Goal: Task Accomplishment & Management: Complete application form

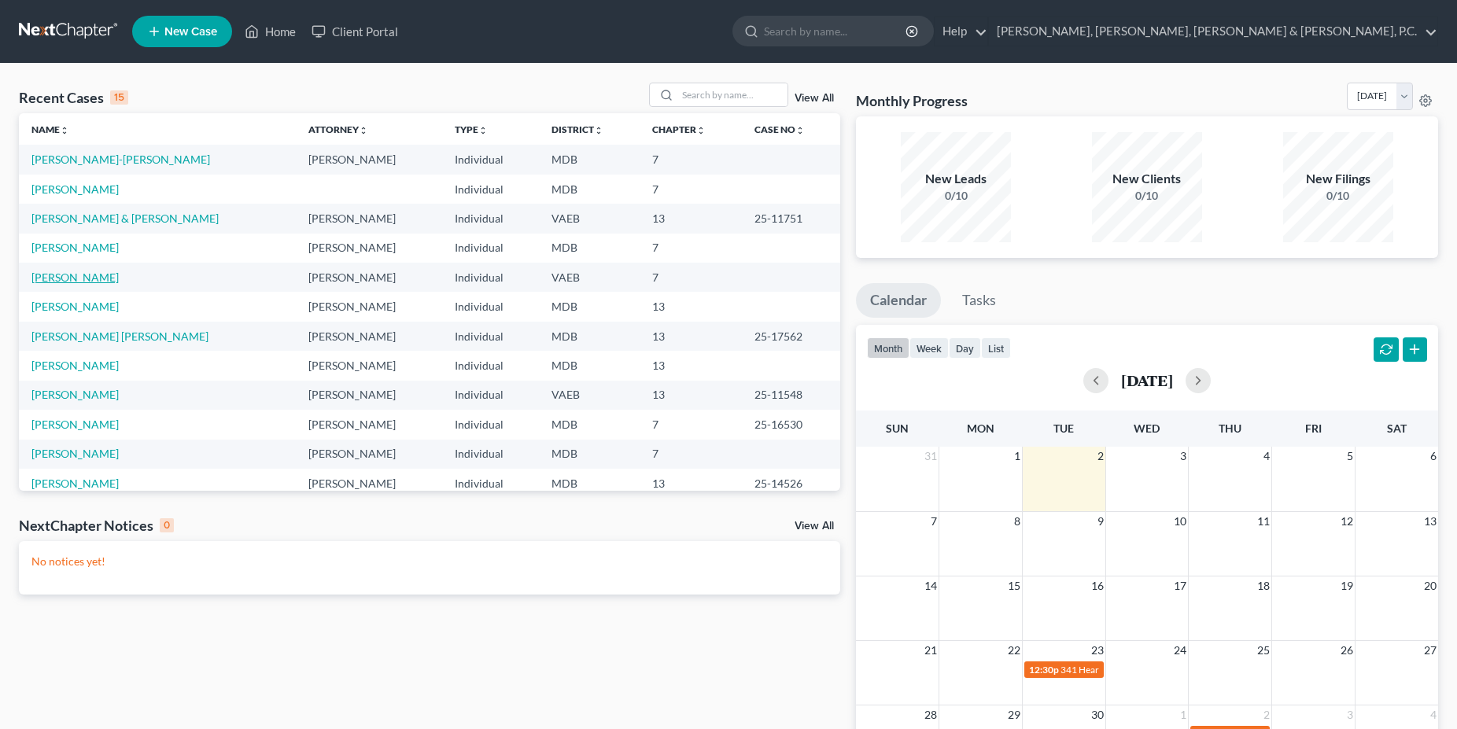
click at [65, 283] on link "[PERSON_NAME]" at bounding box center [74, 277] width 87 height 13
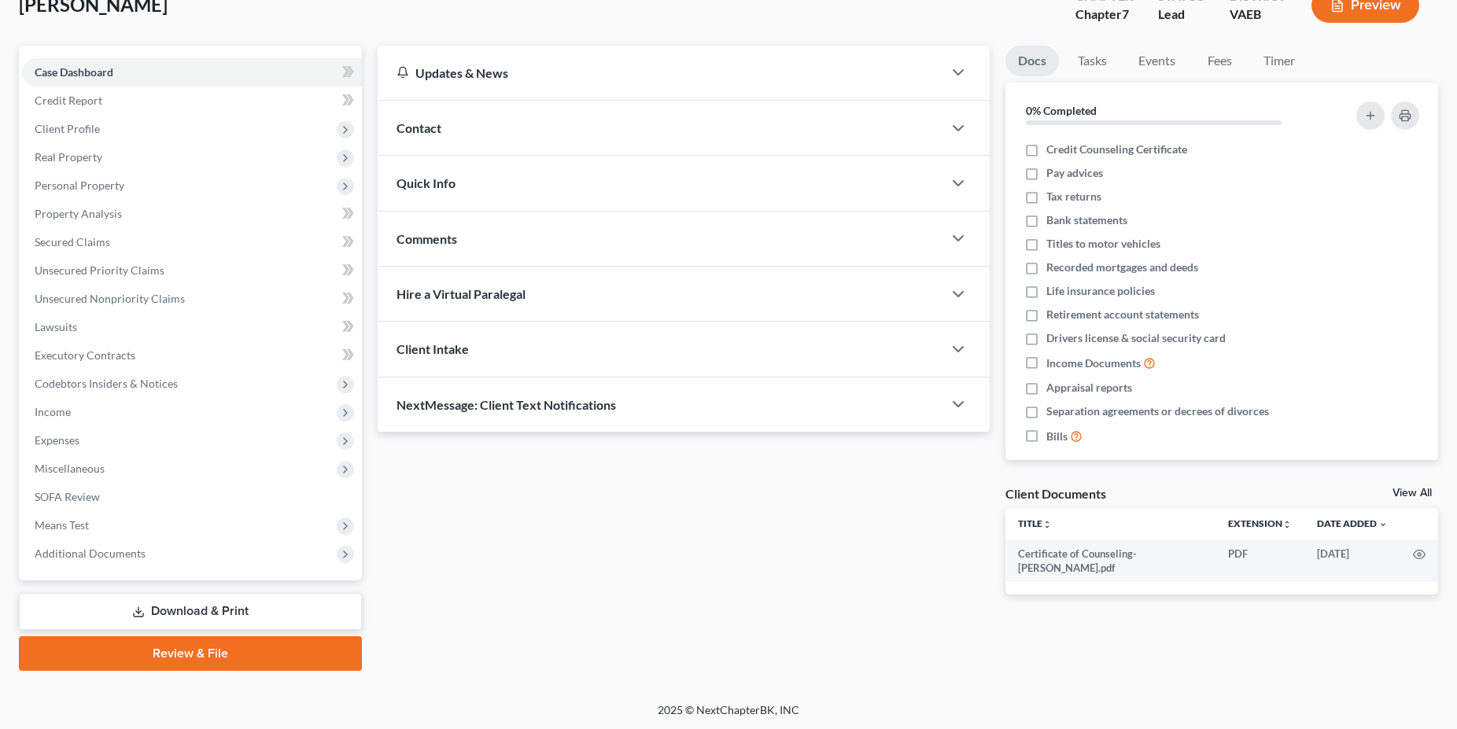
click at [216, 615] on link "Download & Print" at bounding box center [190, 611] width 343 height 37
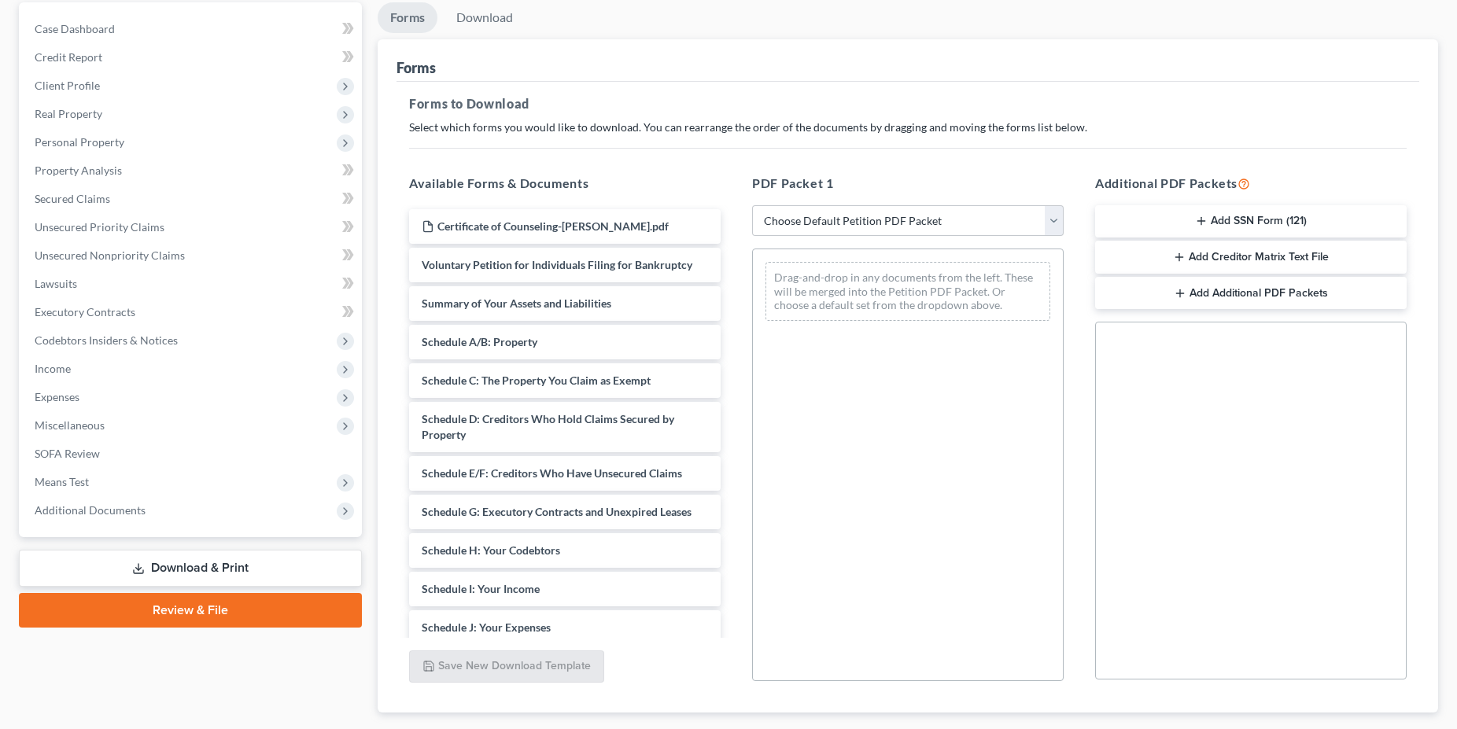
scroll to position [161, 0]
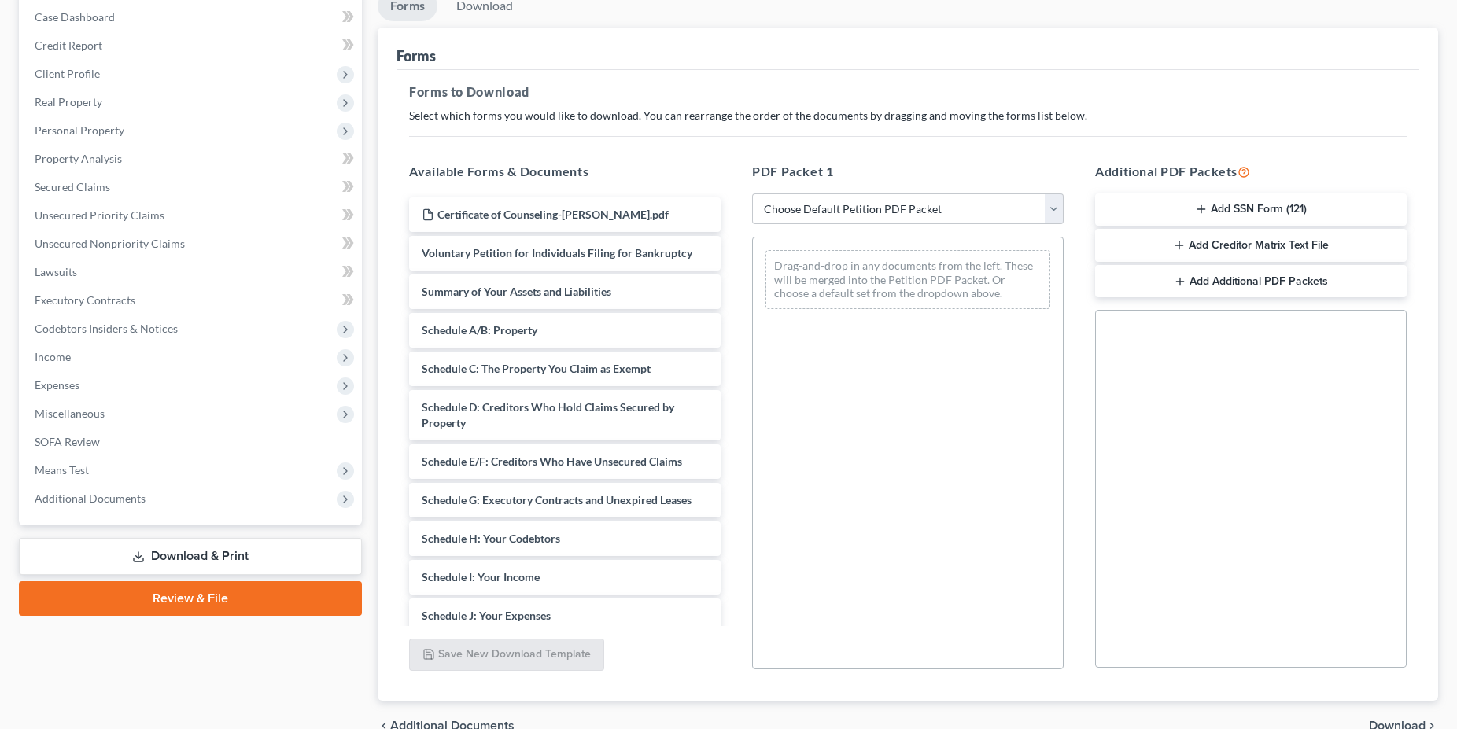
click at [752, 194] on select "Choose Default Petition PDF Packet Complete Bankruptcy Petition (all forms and …" at bounding box center [908, 209] width 312 height 31
select select "0"
click option "Complete Bankruptcy Petition (all forms and schedules)" at bounding box center [0, 0] width 0 height 0
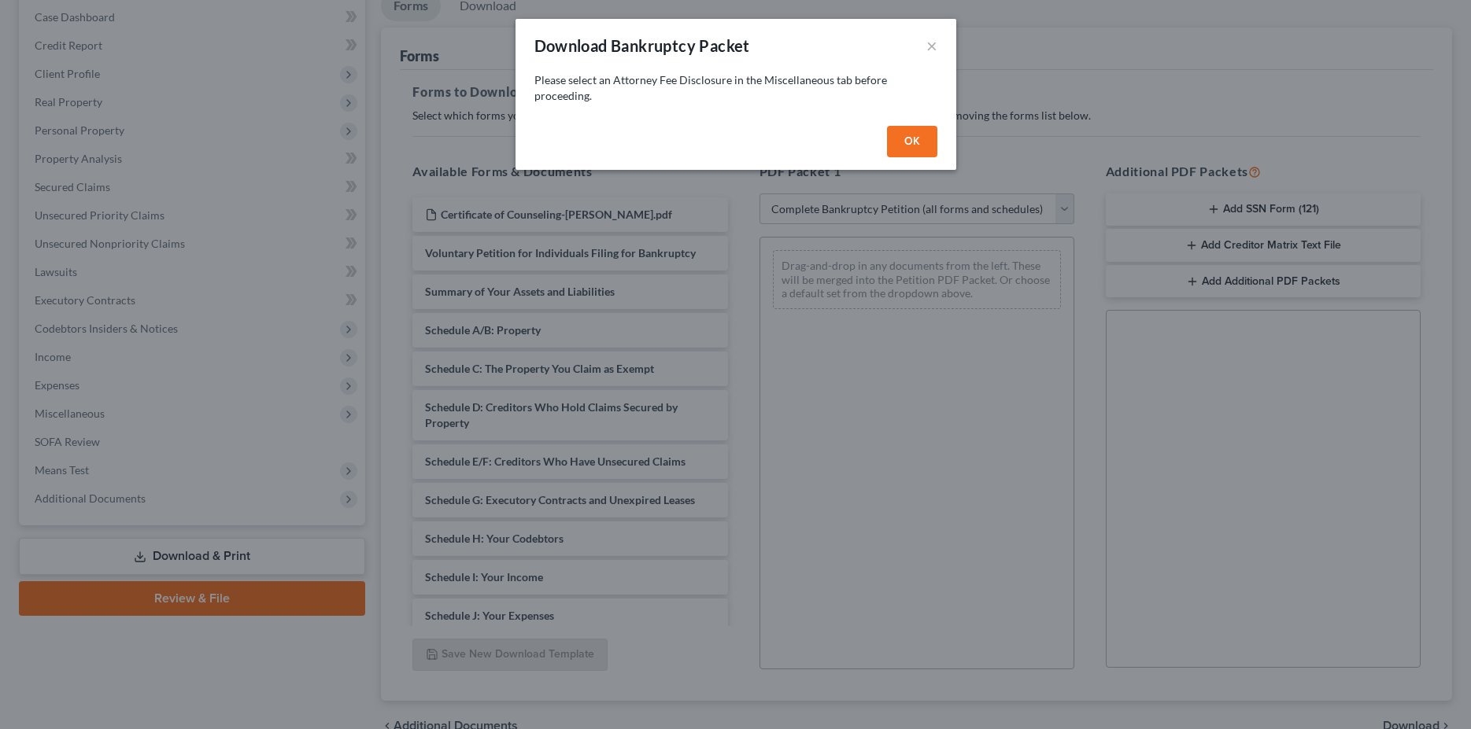
click at [918, 143] on button "OK" at bounding box center [912, 141] width 50 height 31
select select
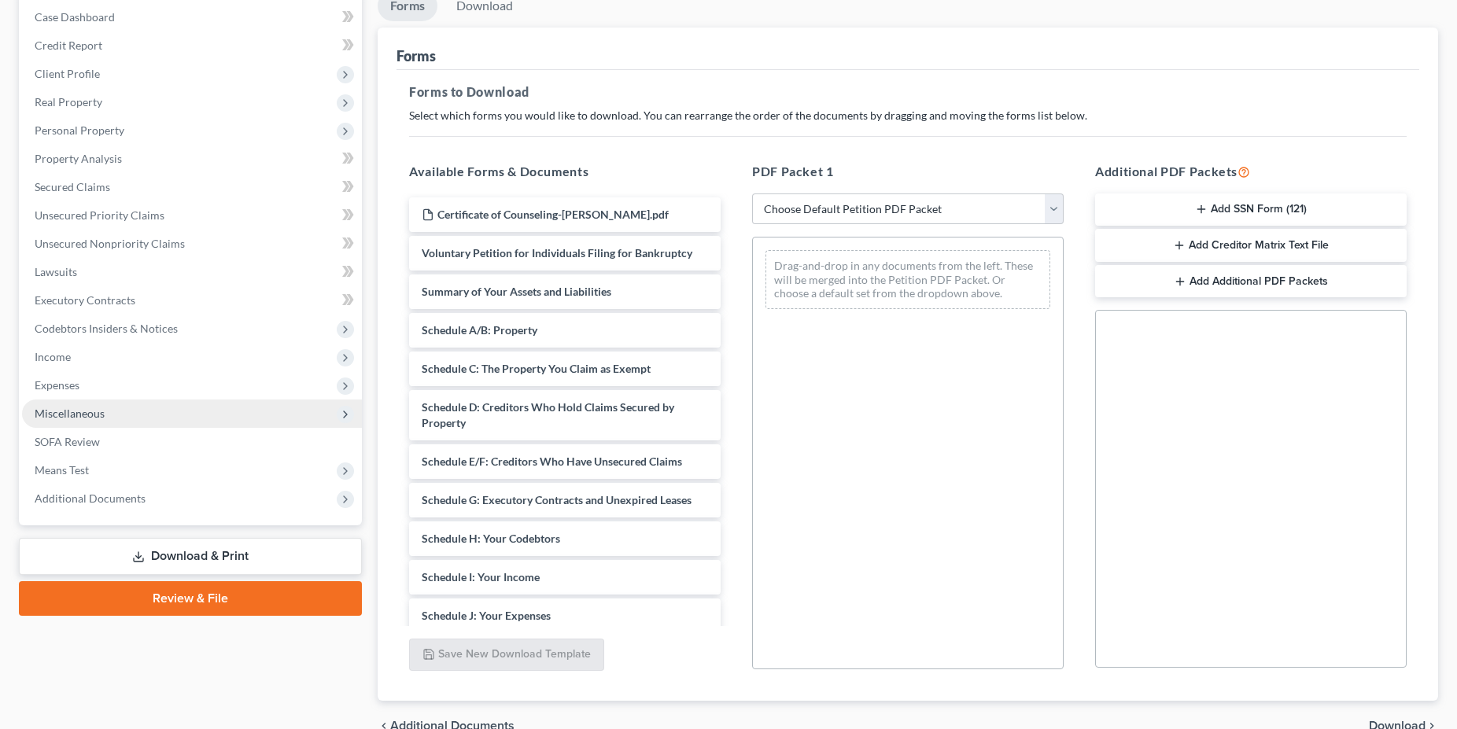
click at [87, 413] on span "Miscellaneous" at bounding box center [70, 413] width 70 height 13
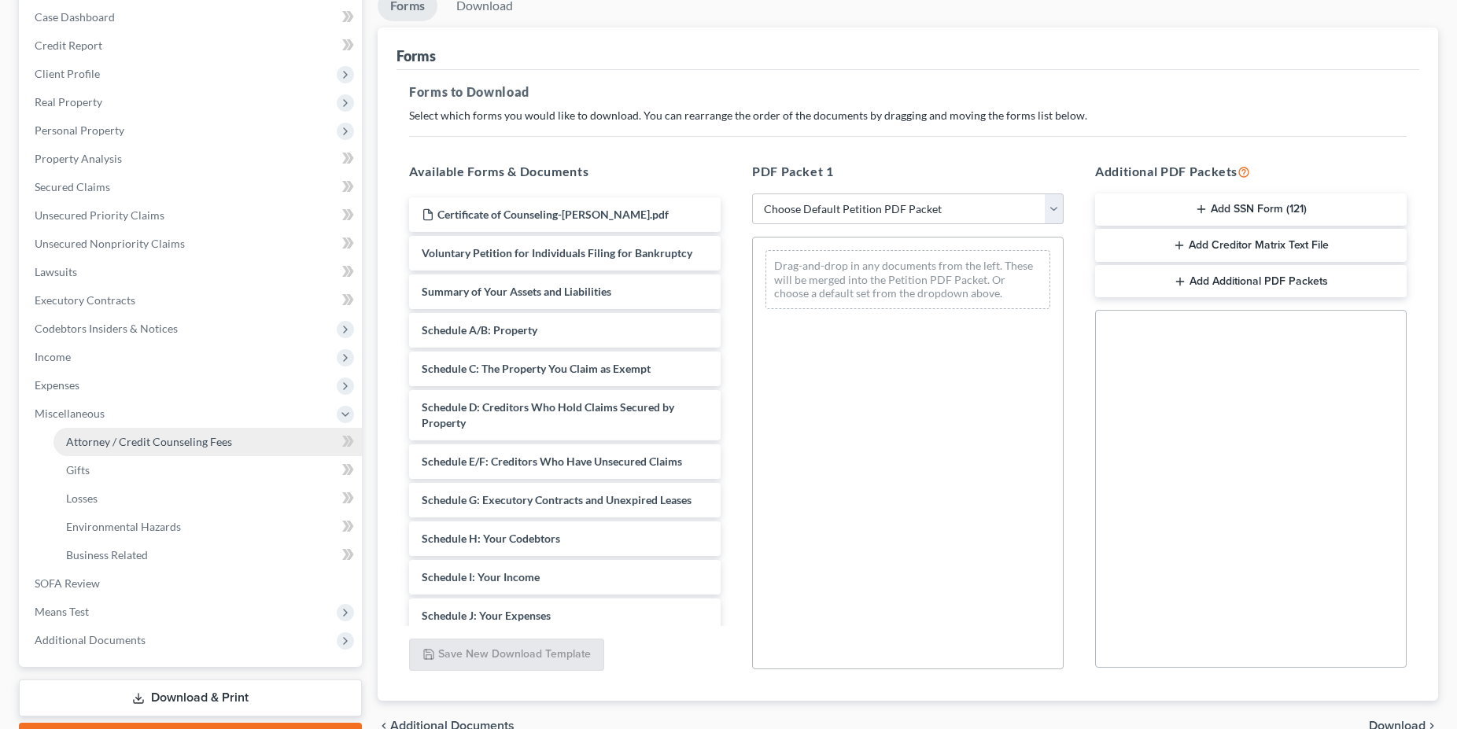
click at [104, 430] on link "Attorney / Credit Counseling Fees" at bounding box center [208, 442] width 308 height 28
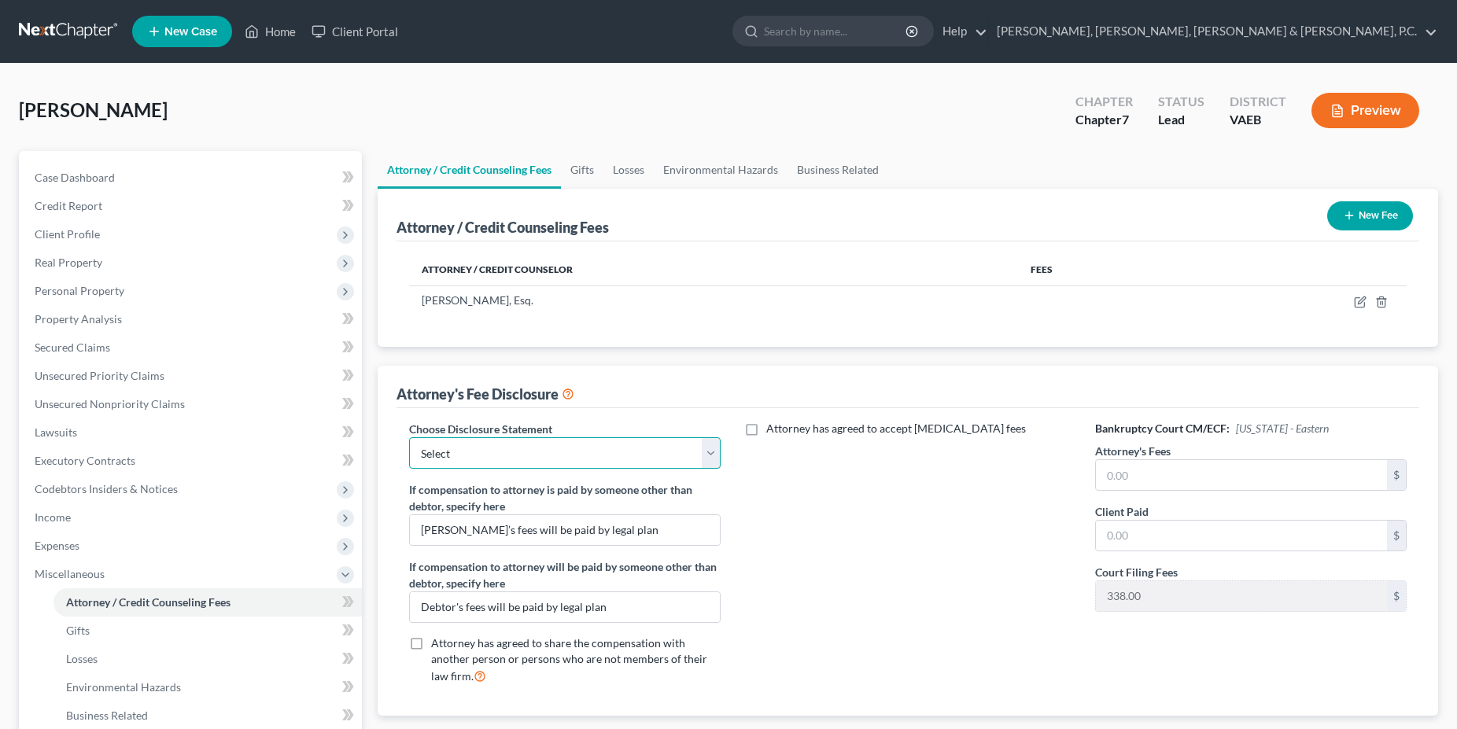
click at [409, 437] on select "Select Exclusions" at bounding box center [565, 452] width 312 height 31
click at [612, 448] on select "Select Exclusions" at bounding box center [565, 452] width 312 height 31
drag, startPoint x: 563, startPoint y: 533, endPoint x: 177, endPoint y: 511, distance: 386.2
click at [410, 515] on input "[PERSON_NAME]’s fees will be paid by legal plan" at bounding box center [565, 530] width 310 height 30
click at [409, 437] on select "Select Exclusions" at bounding box center [565, 452] width 312 height 31
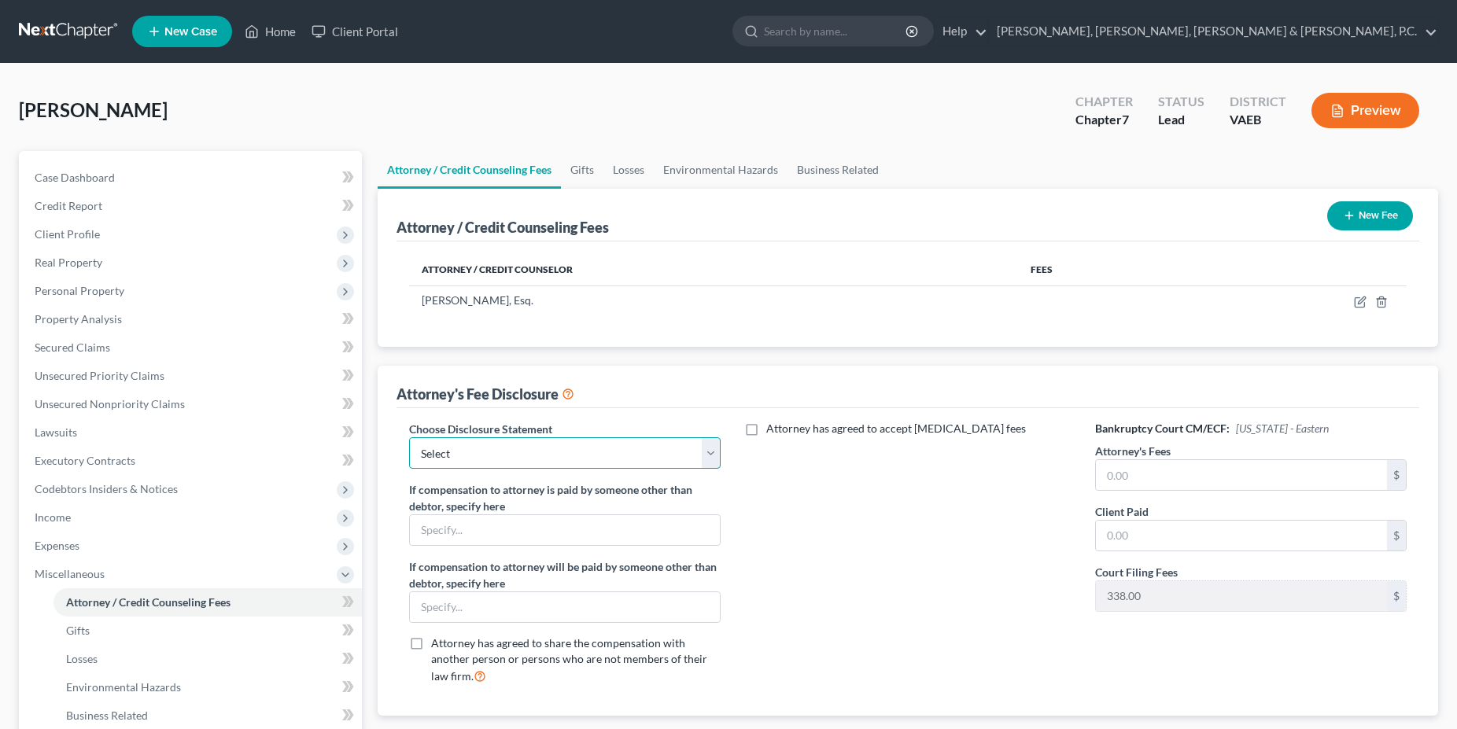
select select "0"
click option "Exclusions" at bounding box center [0, 0] width 0 height 0
click at [1168, 483] on input "text" at bounding box center [1241, 475] width 291 height 30
type input "2,000"
type input "0"
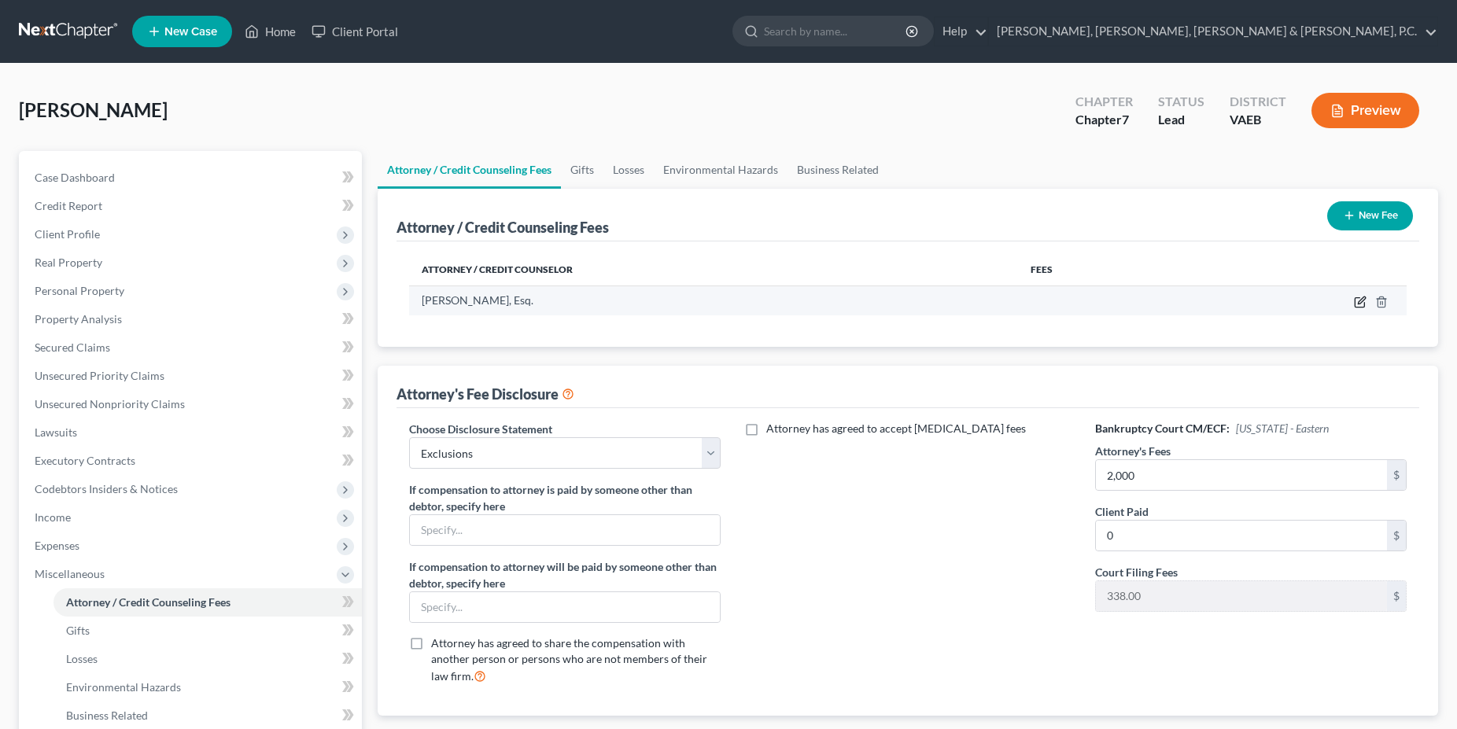
click at [1358, 304] on icon "button" at bounding box center [1361, 300] width 7 height 7
select select "21"
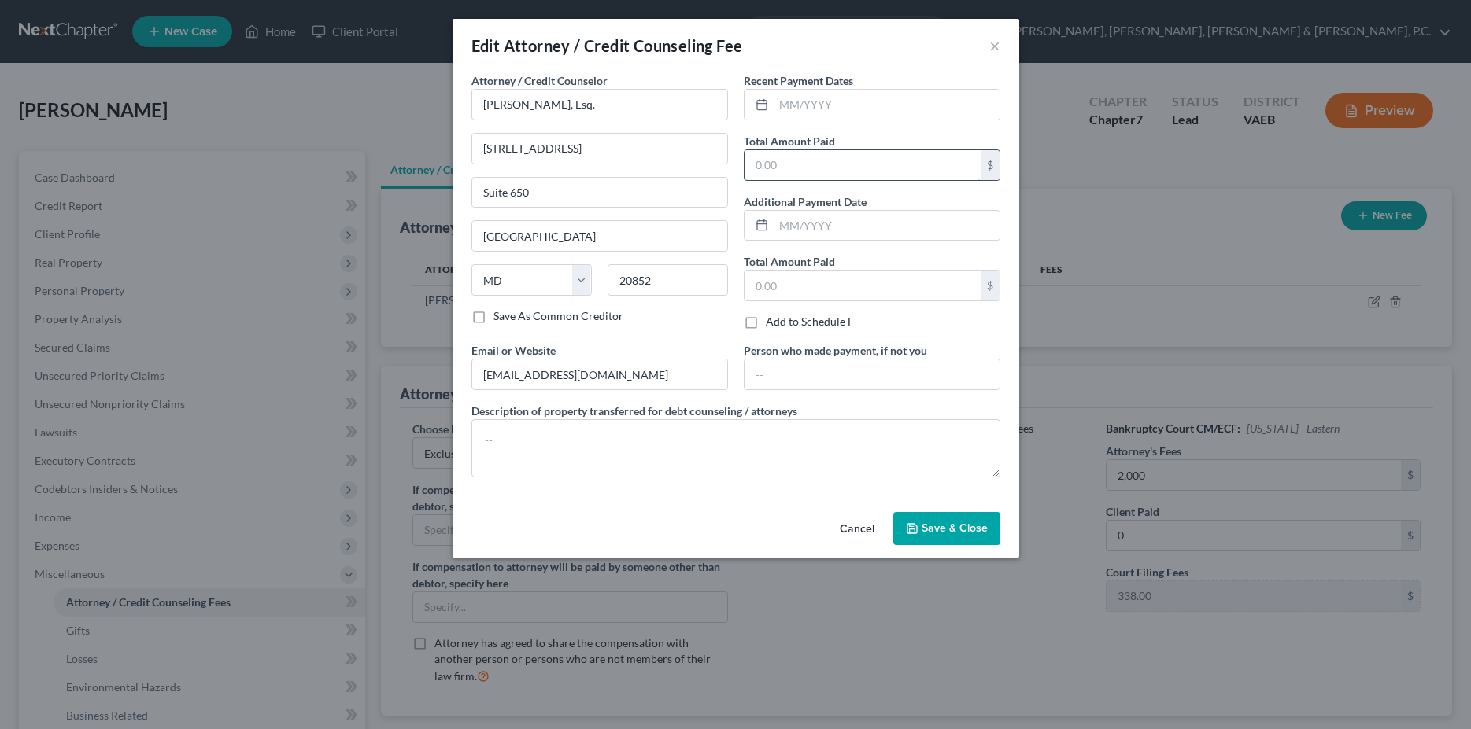
click at [784, 161] on input "text" at bounding box center [862, 165] width 236 height 30
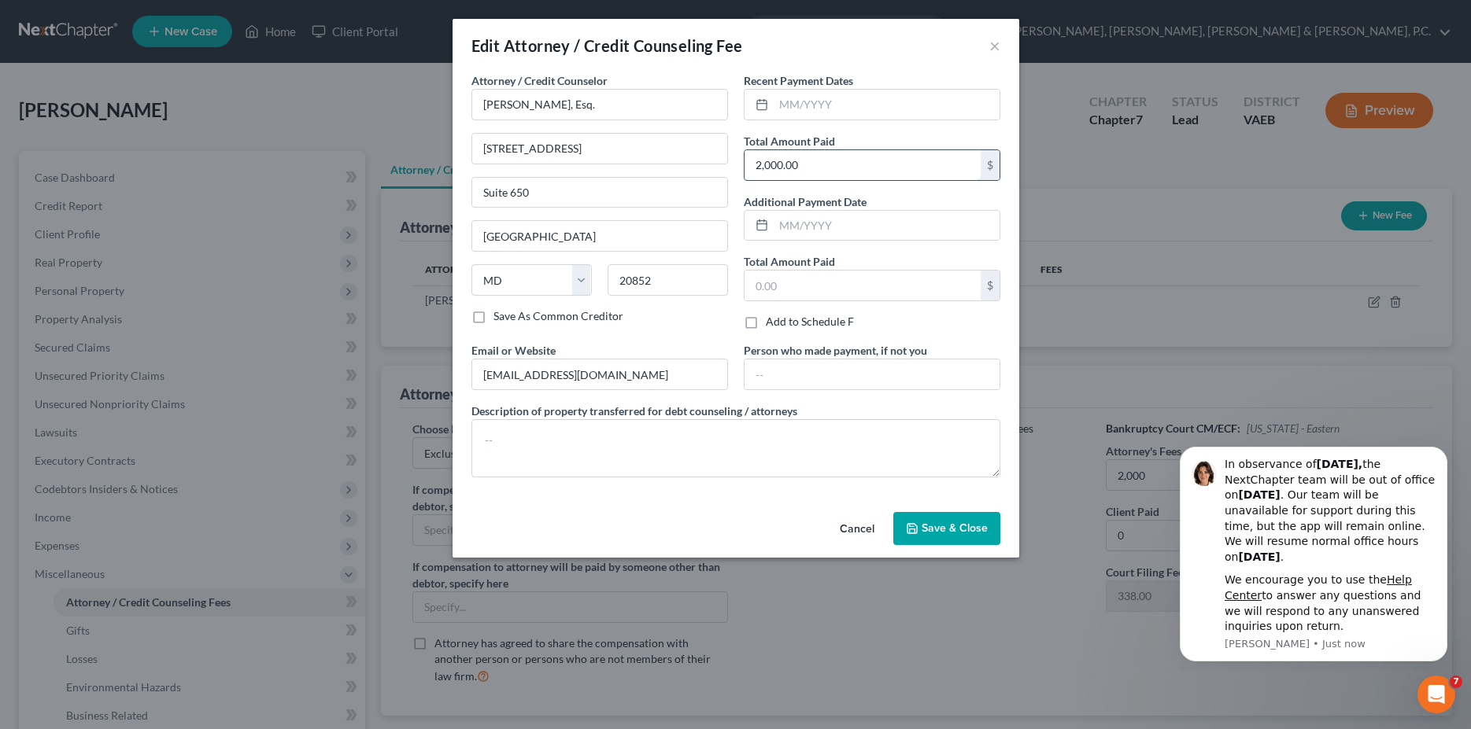
drag, startPoint x: 824, startPoint y: 159, endPoint x: 646, endPoint y: 157, distance: 177.8
click at [744, 157] on input "2,000.00" at bounding box center [862, 165] width 236 height 30
type input "2,500.00"
click at [858, 223] on input "text" at bounding box center [886, 226] width 226 height 30
click at [813, 109] on input "text" at bounding box center [886, 105] width 226 height 30
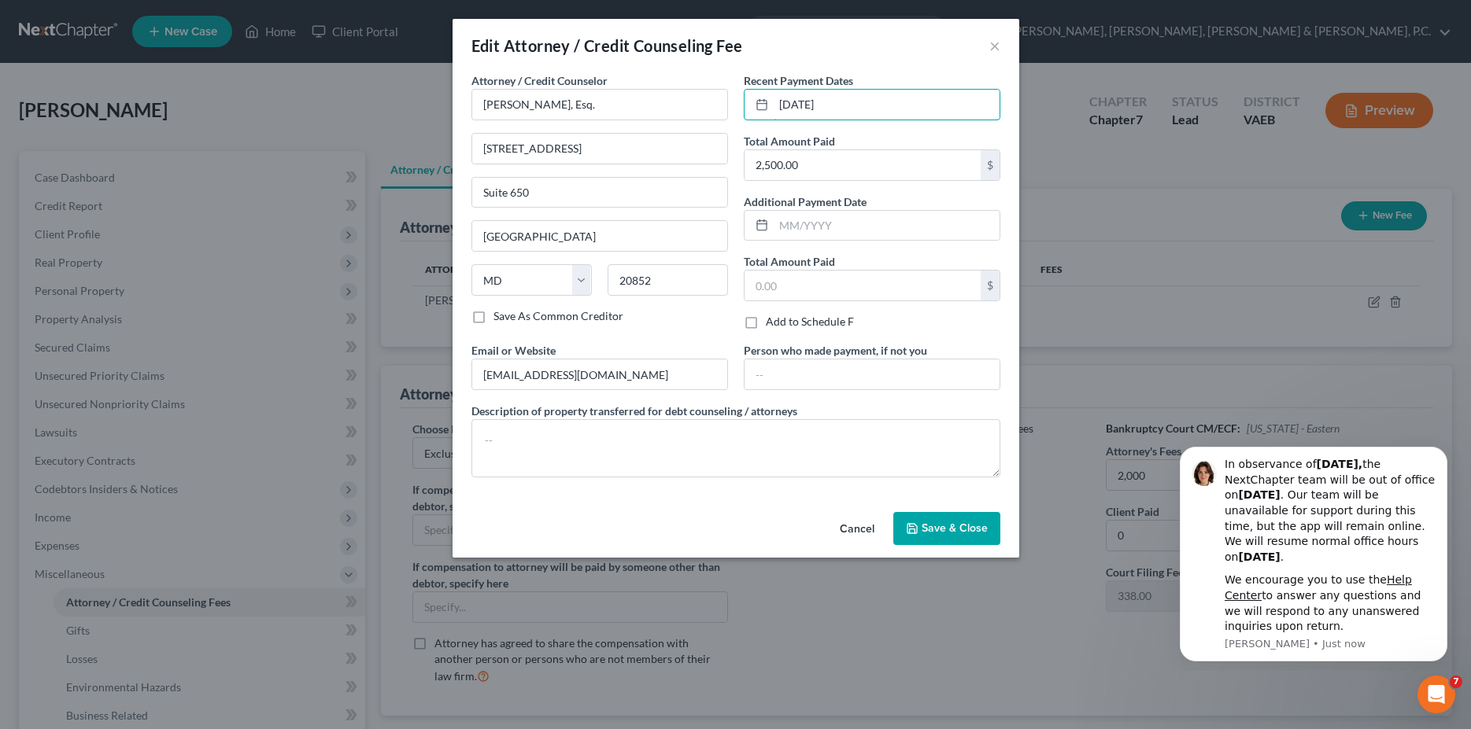
type input "[DATE]"
click at [947, 555] on div "Cancel Save & Close" at bounding box center [735, 532] width 566 height 52
click at [962, 530] on span "Save & Close" at bounding box center [954, 528] width 66 height 13
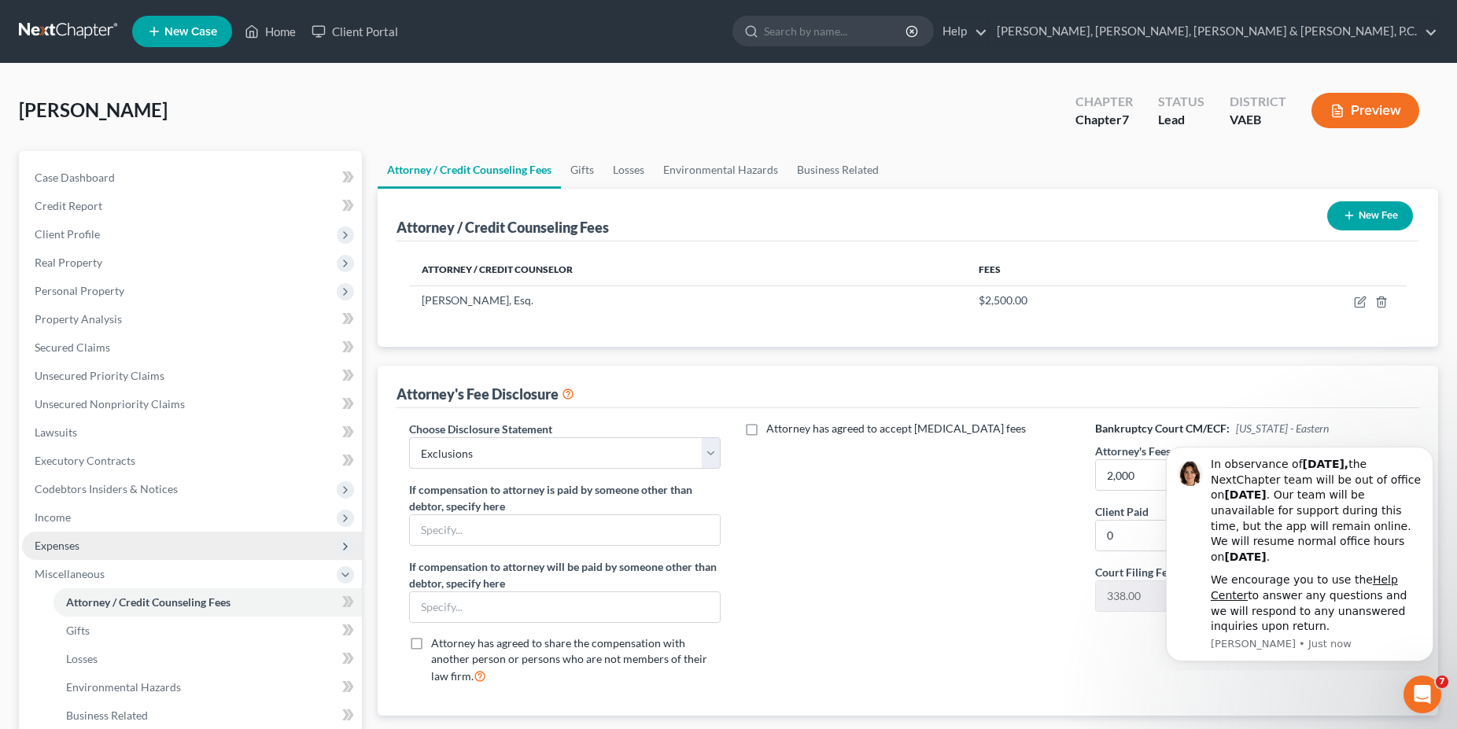
scroll to position [247, 0]
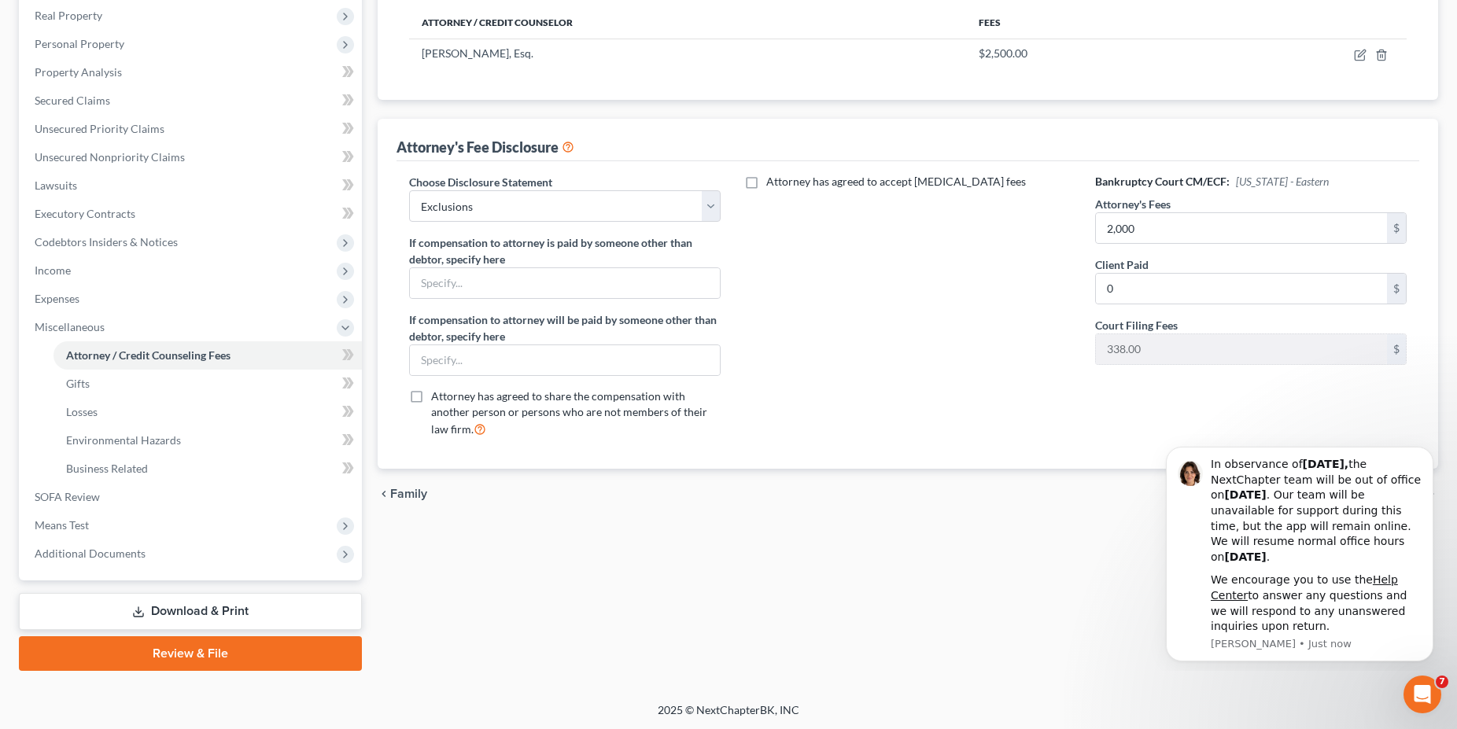
click at [214, 615] on link "Download & Print" at bounding box center [190, 611] width 343 height 37
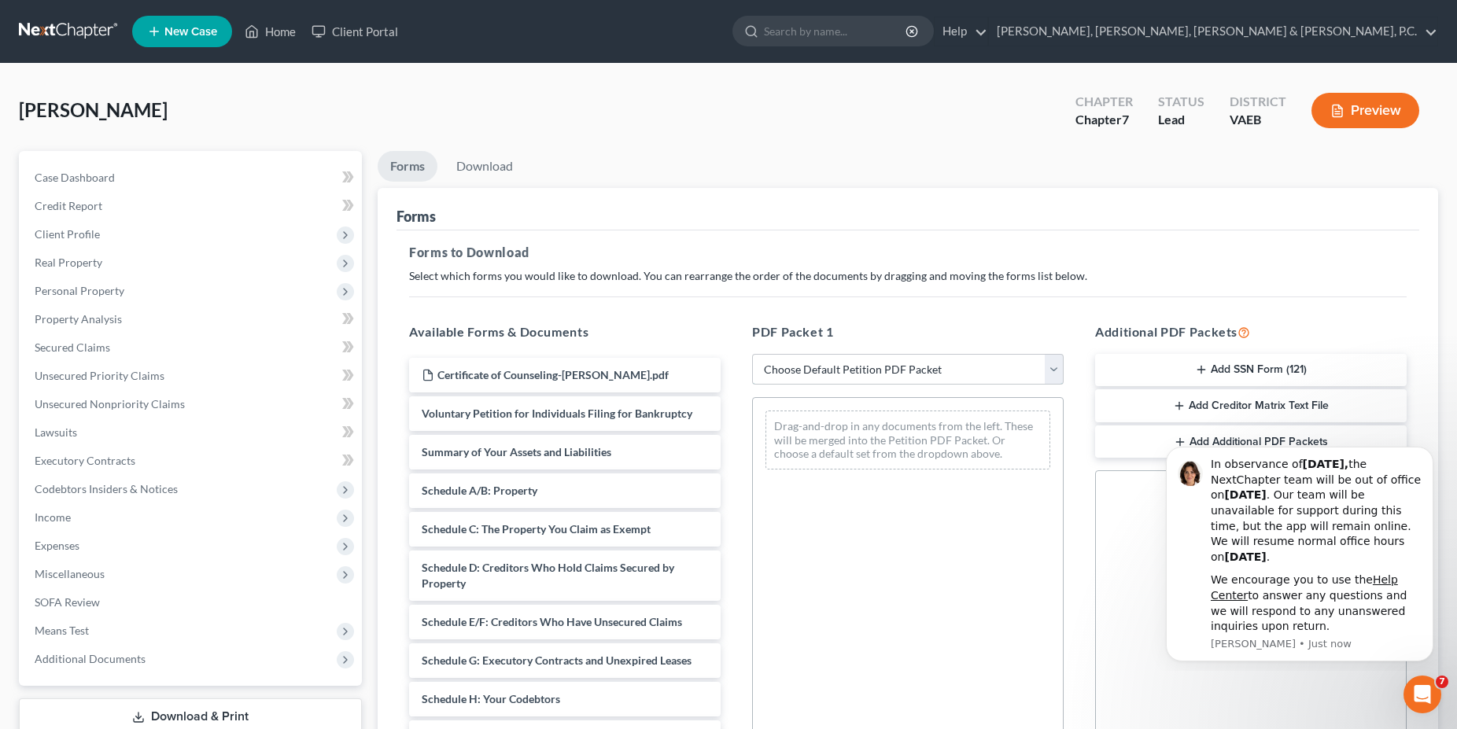
click at [752, 354] on select "Choose Default Petition PDF Packet Complete Bankruptcy Petition (all forms and …" at bounding box center [908, 369] width 312 height 31
select select "0"
click option "Complete Bankruptcy Petition (all forms and schedules)" at bounding box center [0, 0] width 0 height 0
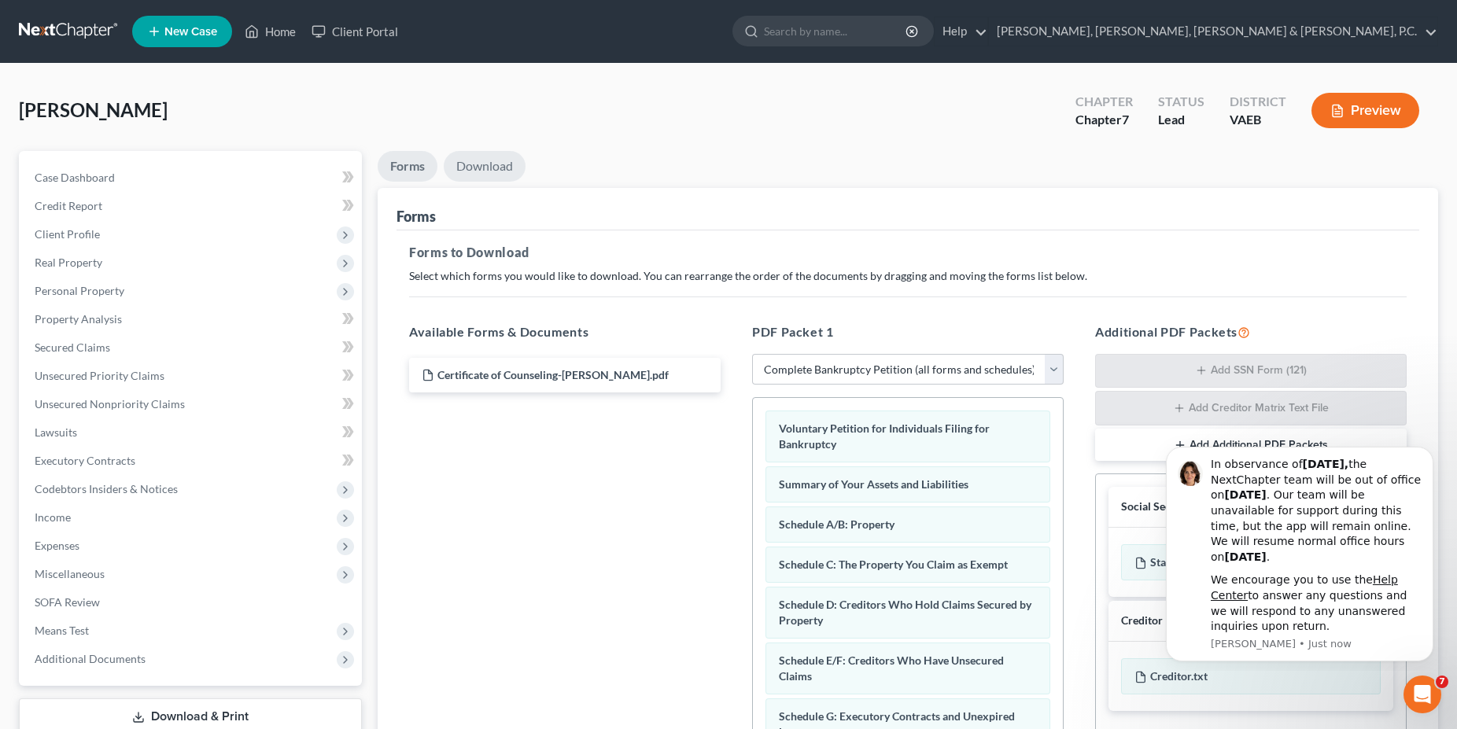
click at [478, 168] on link "Download" at bounding box center [485, 166] width 82 height 31
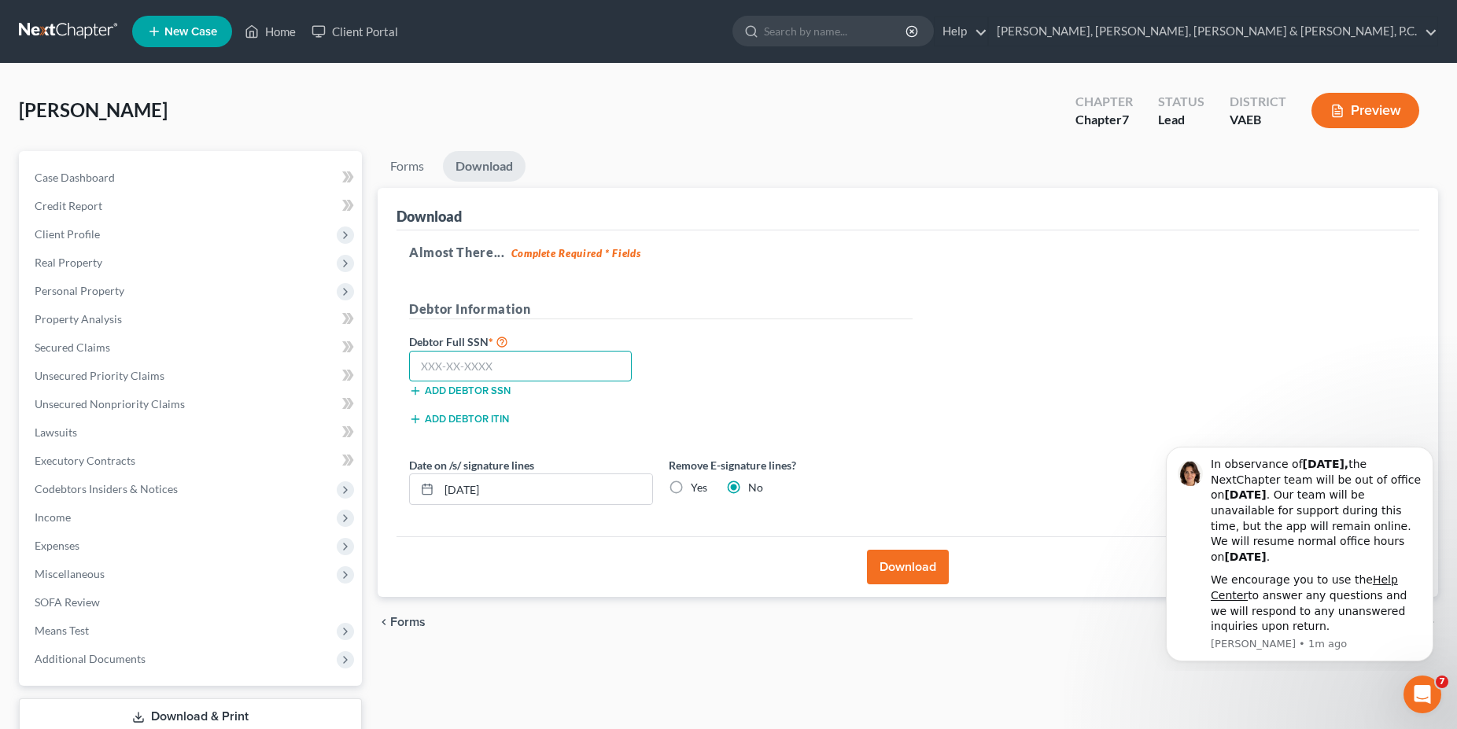
click at [491, 361] on input "text" at bounding box center [520, 366] width 223 height 31
type input "213-92-4346"
click at [927, 570] on button "Download" at bounding box center [908, 567] width 82 height 35
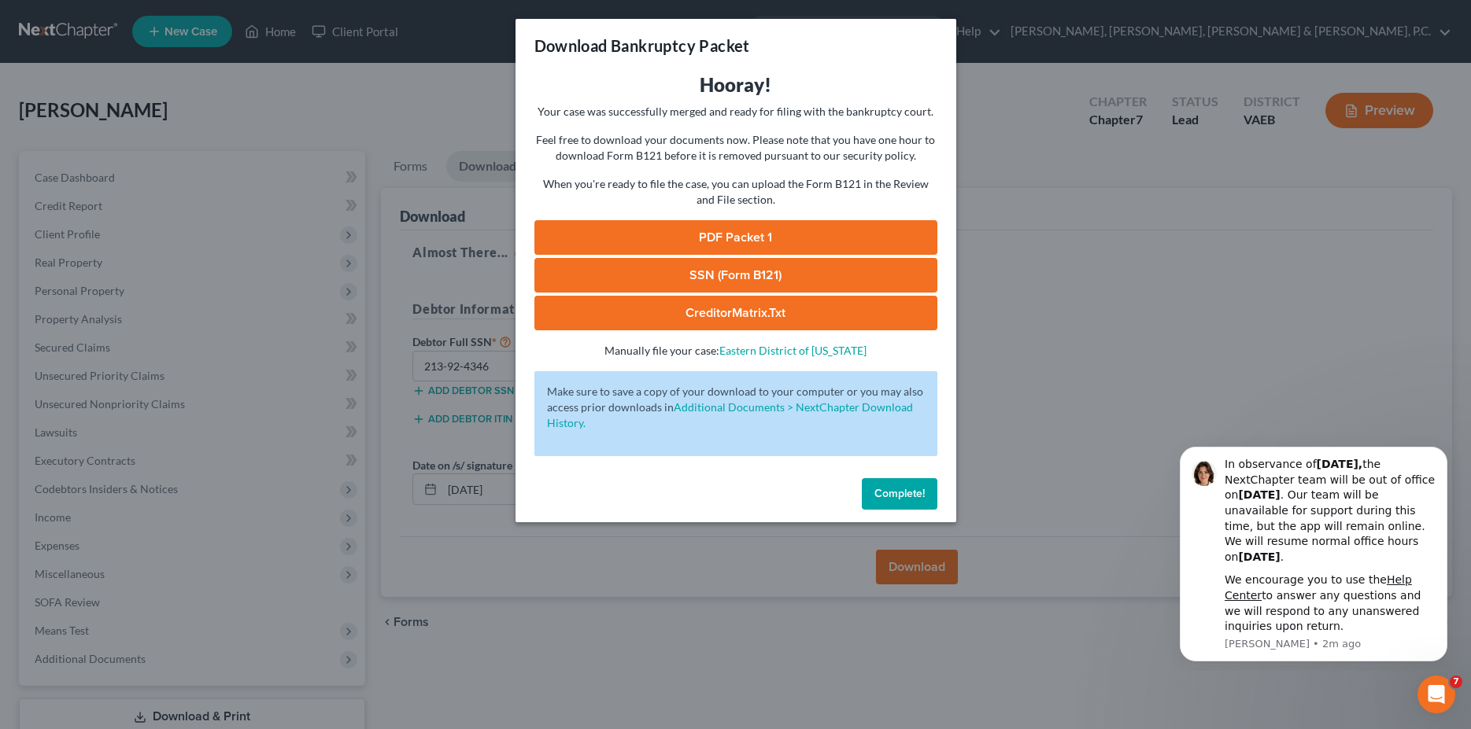
click at [779, 229] on link "PDF Packet 1" at bounding box center [735, 237] width 403 height 35
click at [749, 278] on link "SSN (Form B121)" at bounding box center [735, 275] width 403 height 35
